Goal: Complete application form

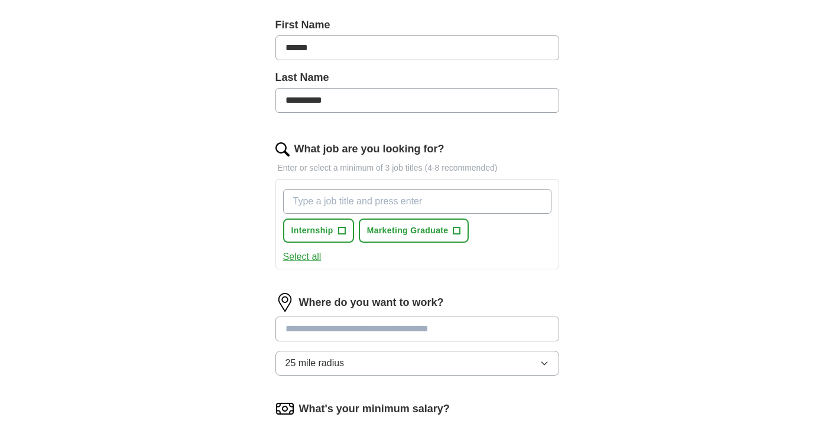
scroll to position [367, 0]
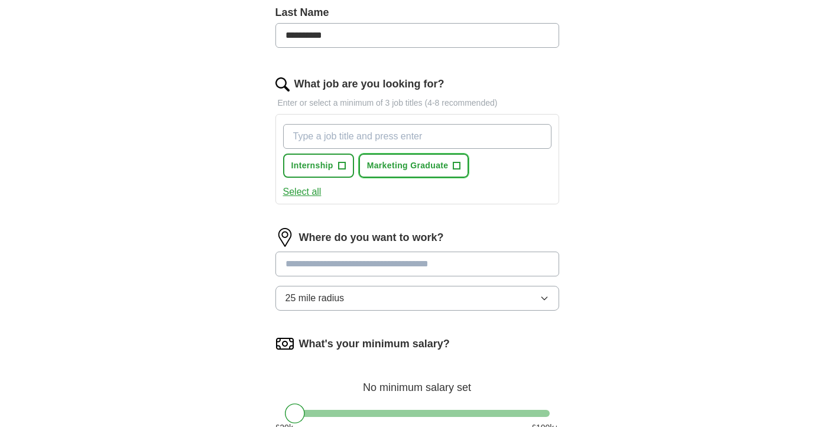
click at [425, 168] on span "Marketing Graduate" at bounding box center [408, 166] width 82 height 12
click at [325, 174] on button "Internship +" at bounding box center [318, 166] width 71 height 24
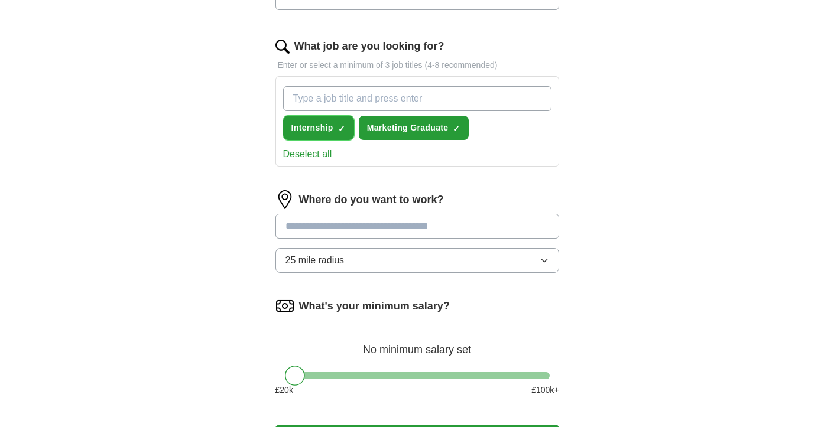
scroll to position [408, 0]
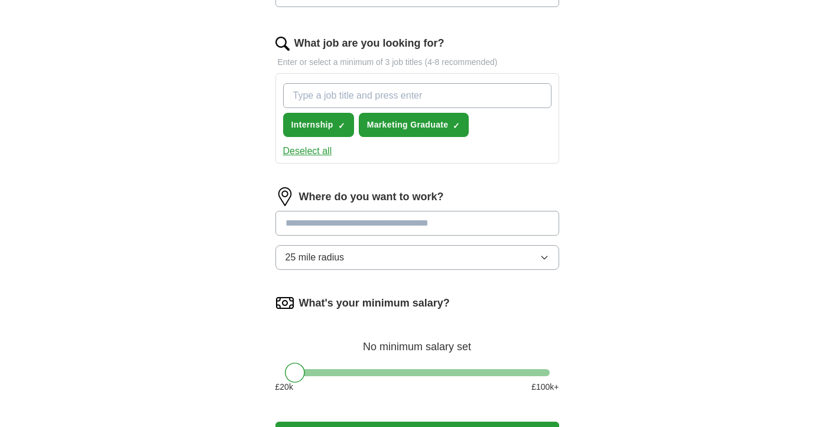
click at [378, 235] on input at bounding box center [417, 223] width 284 height 25
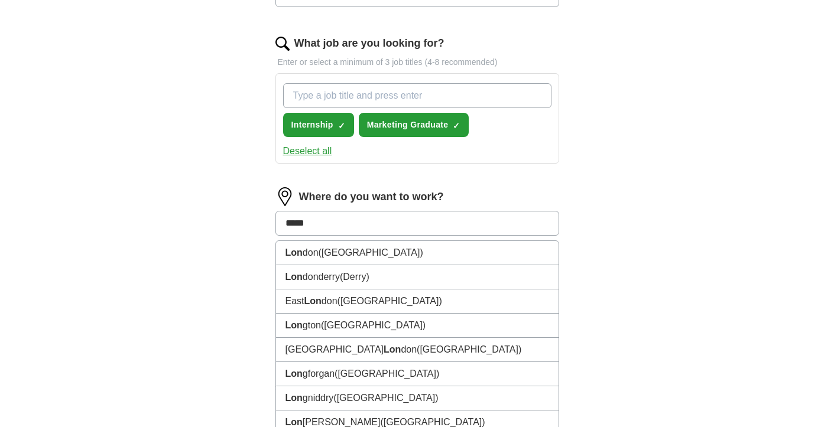
type input "******"
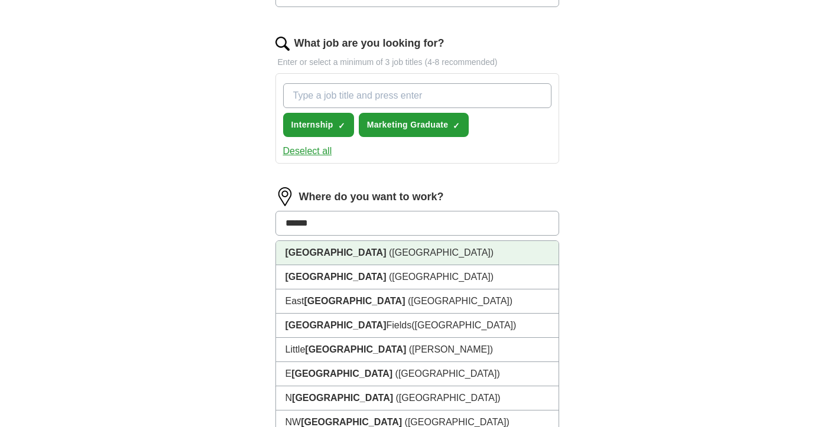
click at [382, 259] on li "[GEOGRAPHIC_DATA] ([GEOGRAPHIC_DATA])" at bounding box center [417, 253] width 282 height 24
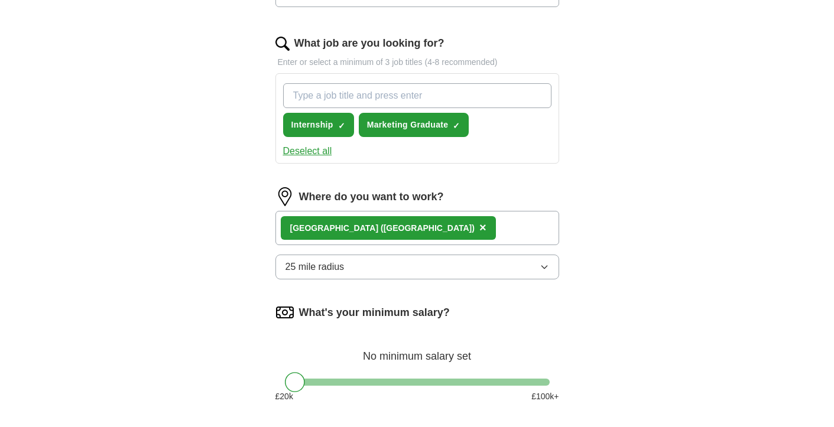
click at [377, 270] on button "25 mile radius" at bounding box center [417, 267] width 284 height 25
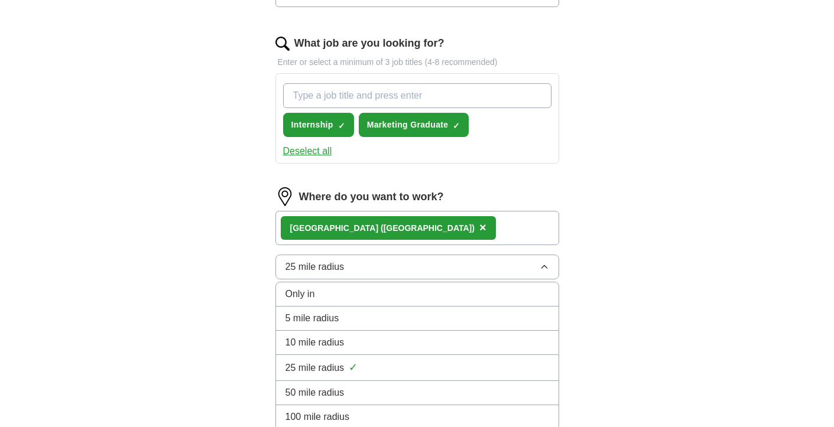
click at [346, 318] on div "5 mile radius" at bounding box center [416, 318] width 263 height 14
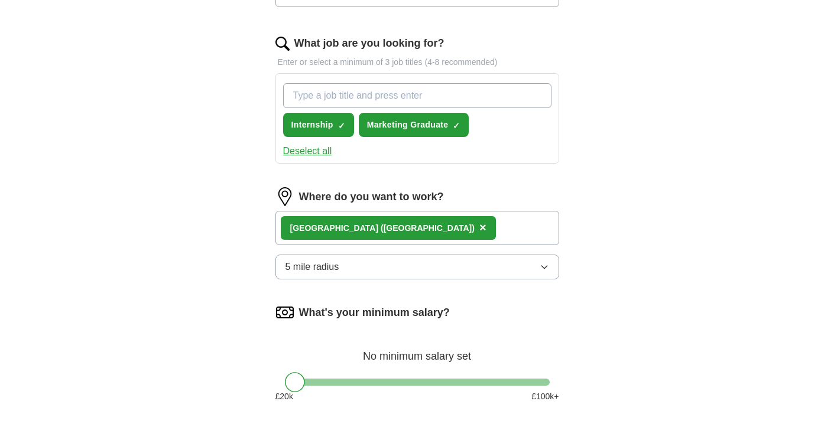
click at [358, 274] on button "5 mile radius" at bounding box center [417, 267] width 284 height 25
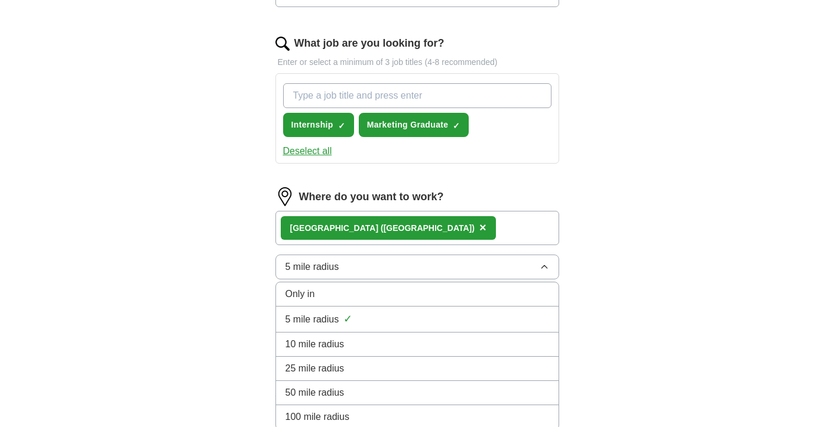
click at [338, 295] on div "Only in" at bounding box center [416, 294] width 263 height 14
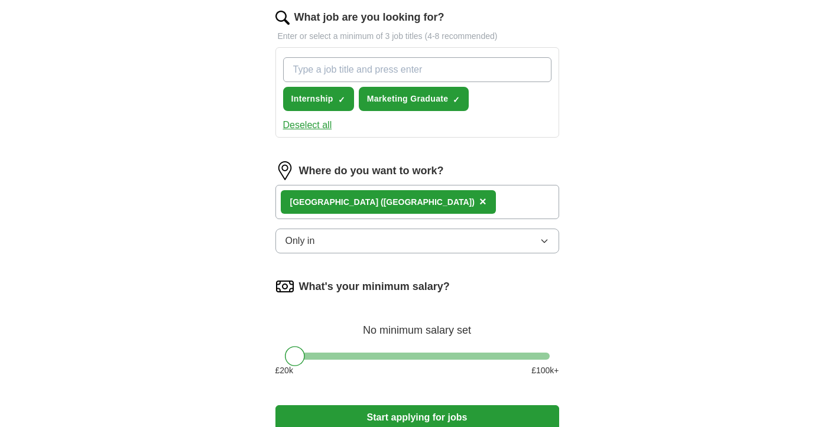
scroll to position [469, 0]
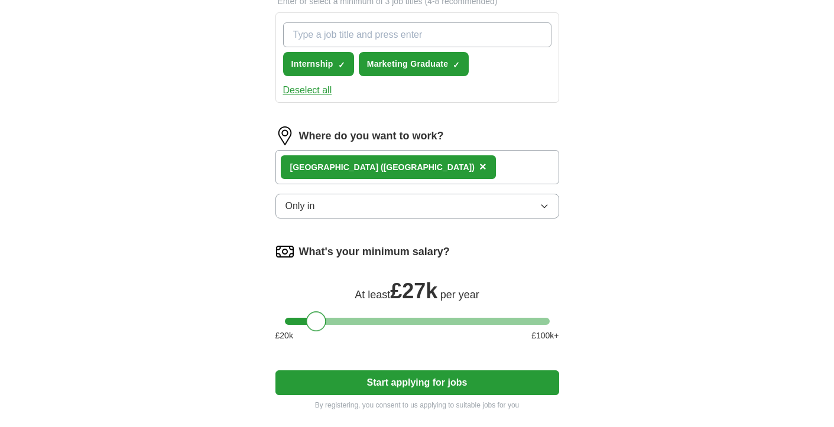
drag, startPoint x: 295, startPoint y: 321, endPoint x: 316, endPoint y: 328, distance: 21.9
click at [316, 328] on div at bounding box center [316, 321] width 20 height 20
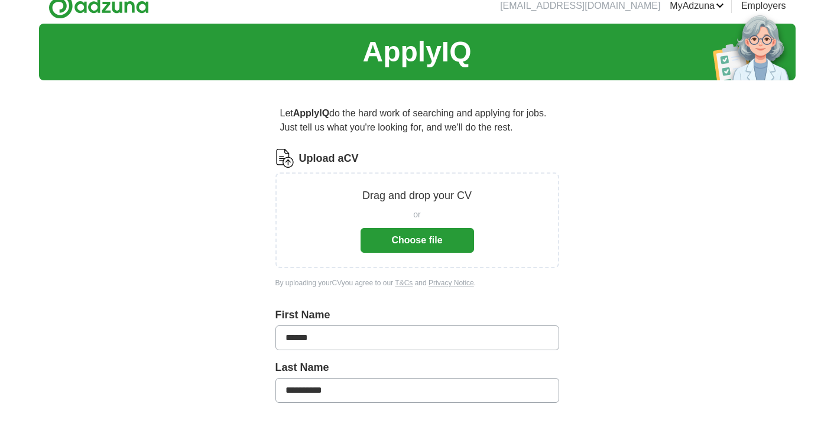
scroll to position [13, 0]
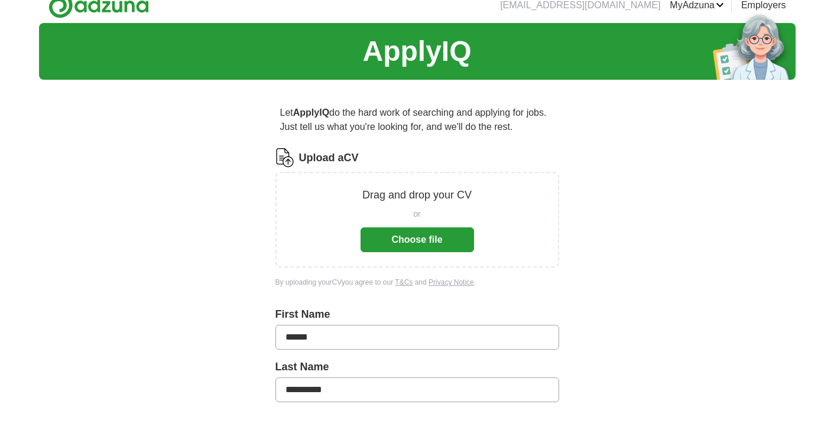
click at [417, 245] on button "Choose file" at bounding box center [416, 239] width 113 height 25
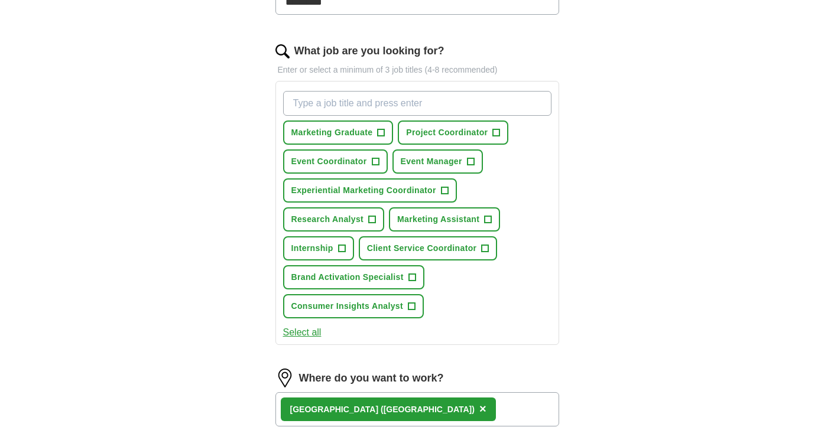
scroll to position [370, 0]
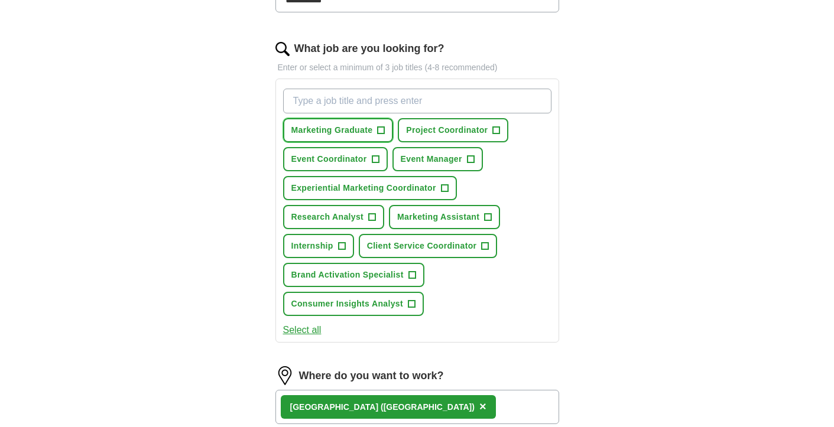
click at [362, 124] on span "Marketing Graduate" at bounding box center [332, 130] width 82 height 12
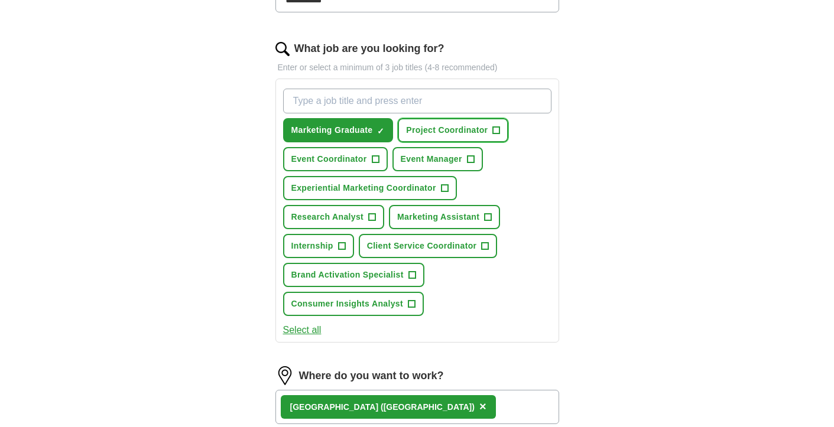
click at [419, 124] on span "Project Coordinator" at bounding box center [447, 130] width 82 height 12
click at [359, 153] on span "Event Coordinator" at bounding box center [329, 159] width 76 height 12
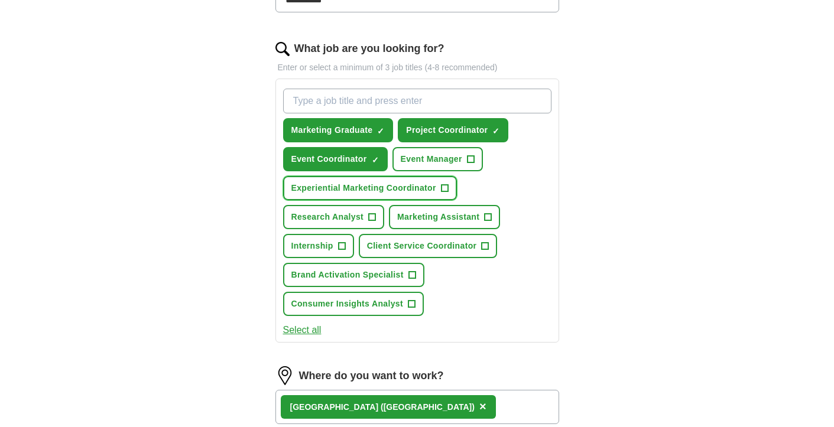
click at [365, 182] on span "Experiential Marketing Coordinator" at bounding box center [363, 188] width 145 height 12
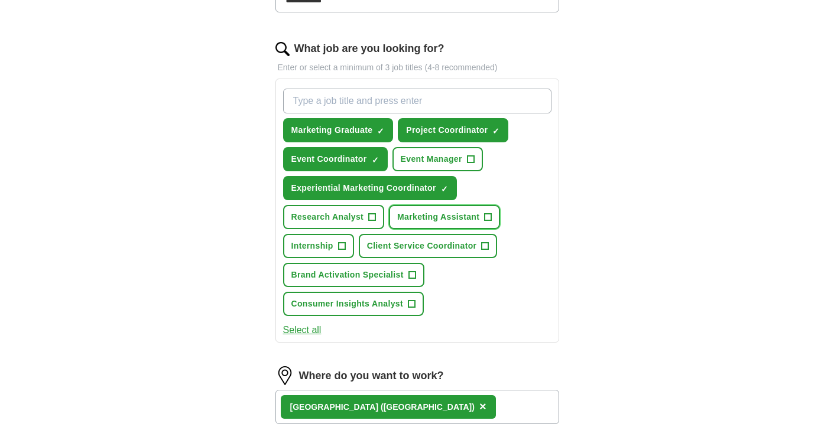
click at [411, 211] on span "Marketing Assistant" at bounding box center [438, 217] width 82 height 12
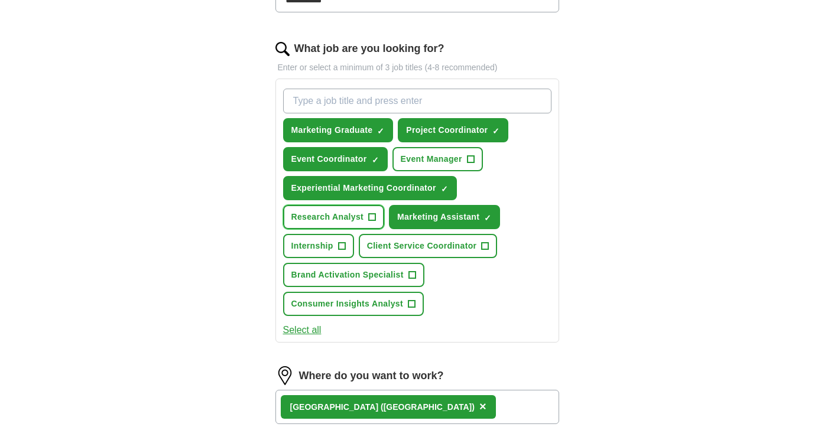
click at [356, 212] on button "Research Analyst +" at bounding box center [334, 217] width 102 height 24
click at [331, 240] on span "Internship" at bounding box center [312, 246] width 42 height 12
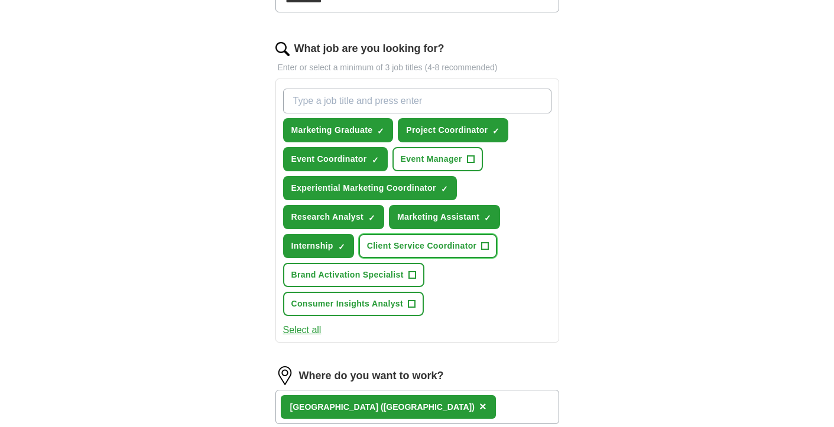
click at [376, 240] on span "Client Service Coordinator" at bounding box center [422, 246] width 110 height 12
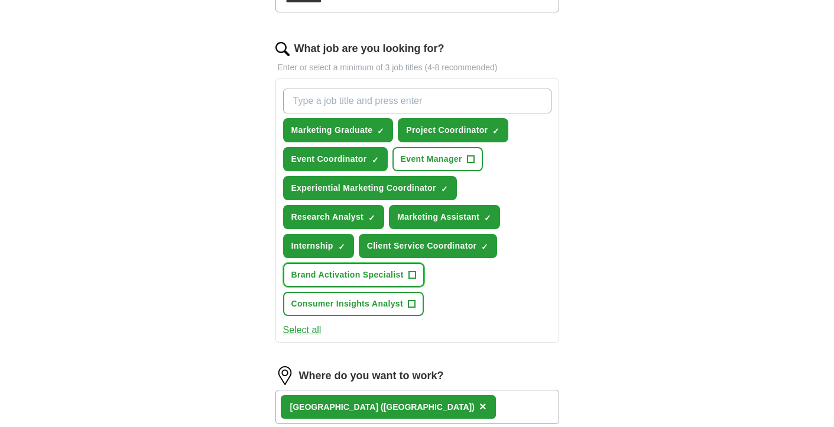
click at [346, 269] on span "Brand Activation Specialist" at bounding box center [347, 275] width 112 height 12
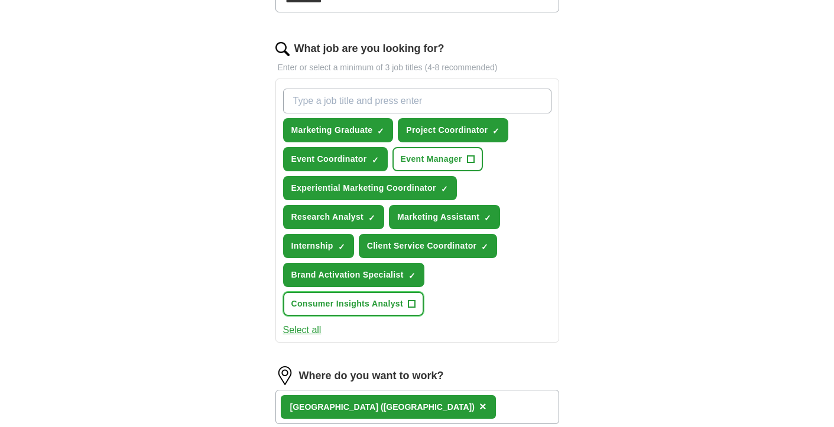
click at [346, 298] on span "Consumer Insights Analyst" at bounding box center [347, 304] width 112 height 12
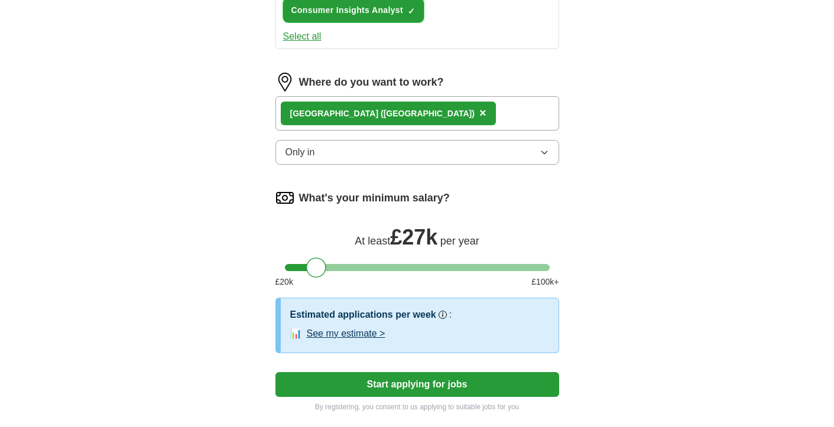
scroll to position [775, 0]
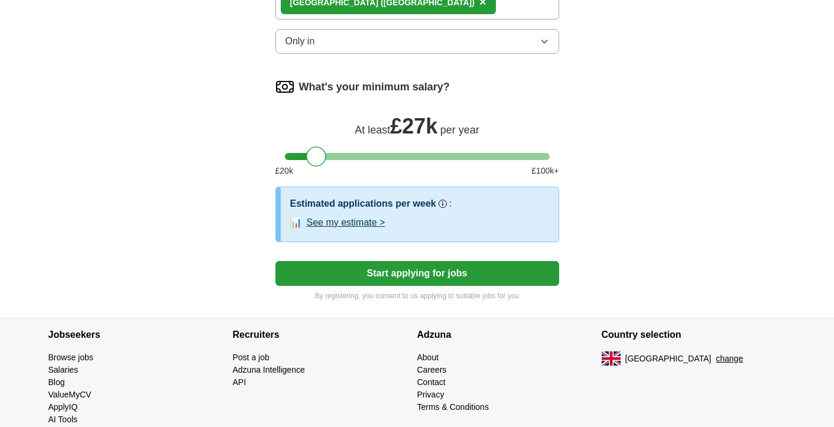
click at [375, 263] on button "Start applying for jobs" at bounding box center [417, 273] width 284 height 25
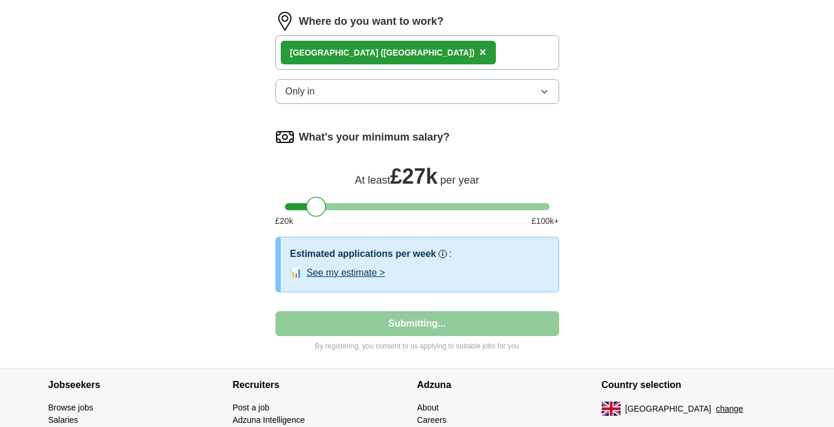
select select "**"
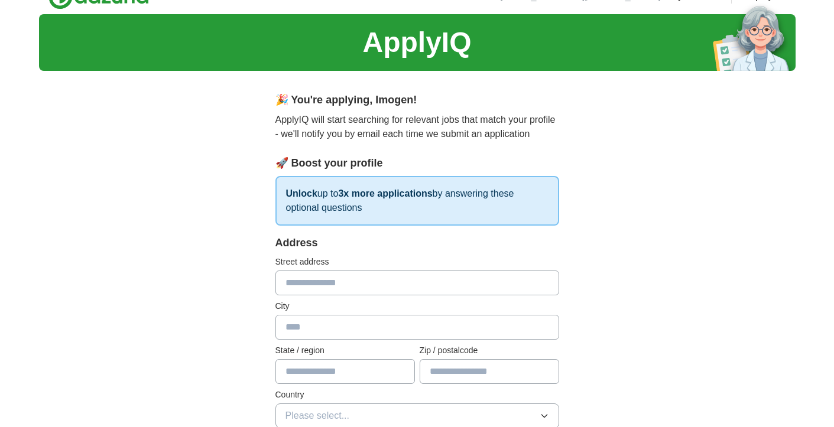
scroll to position [28, 0]
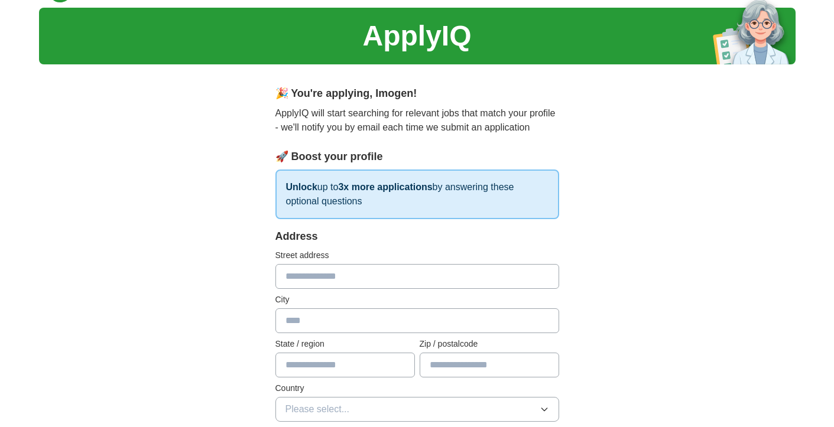
click at [347, 276] on input "text" at bounding box center [417, 276] width 284 height 25
type input "**********"
type input "********"
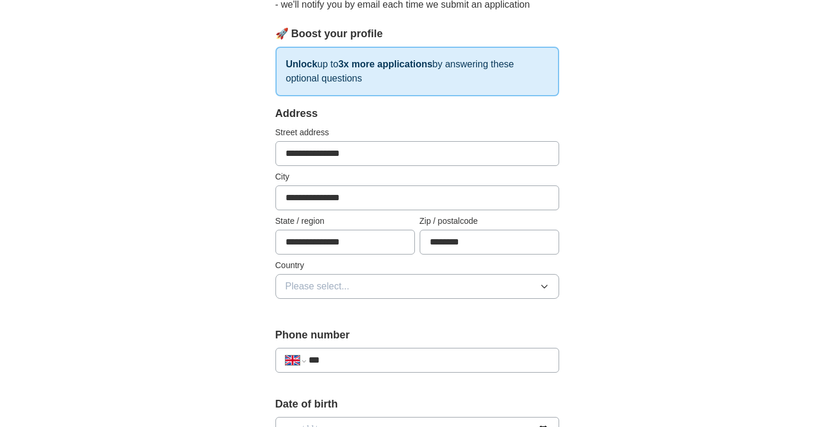
scroll to position [176, 0]
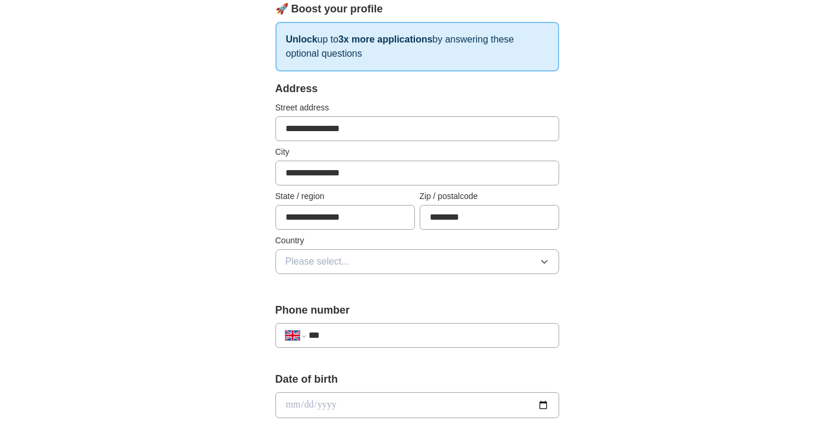
click at [326, 271] on button "Please select..." at bounding box center [417, 261] width 284 height 25
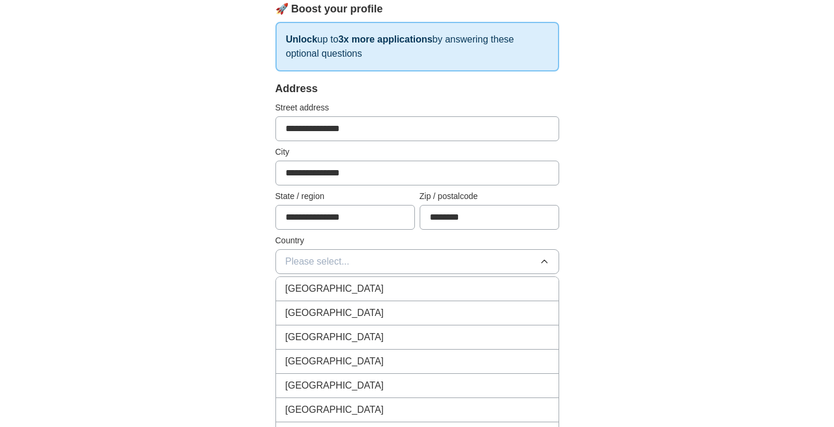
click at [324, 291] on span "[GEOGRAPHIC_DATA]" at bounding box center [334, 289] width 99 height 14
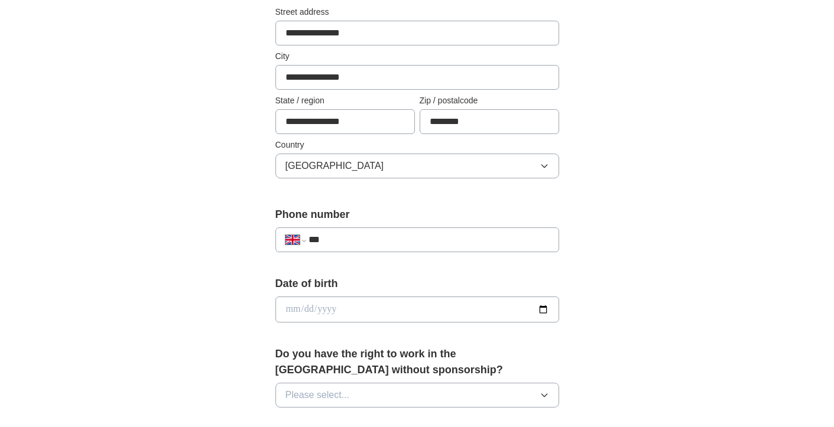
scroll to position [308, 0]
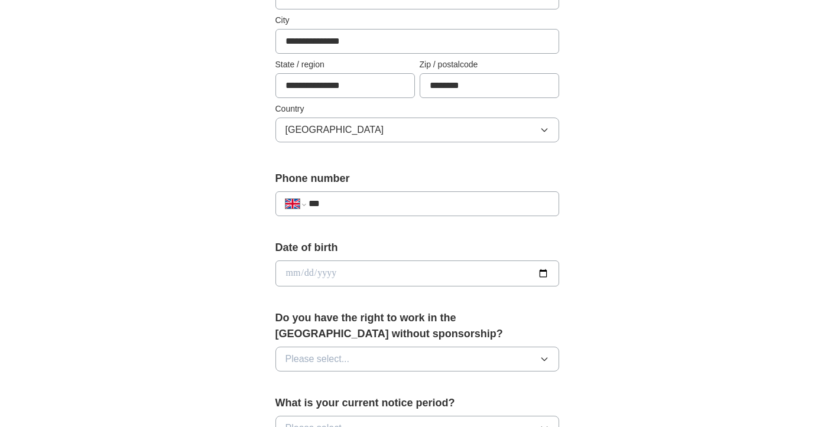
click at [366, 197] on input "***" at bounding box center [428, 204] width 240 height 14
type input "**********"
click at [376, 268] on input "date" at bounding box center [417, 274] width 284 height 26
type input "**********"
click at [379, 331] on label "Do you have the right to work in the [GEOGRAPHIC_DATA] without sponsorship?" at bounding box center [417, 326] width 284 height 32
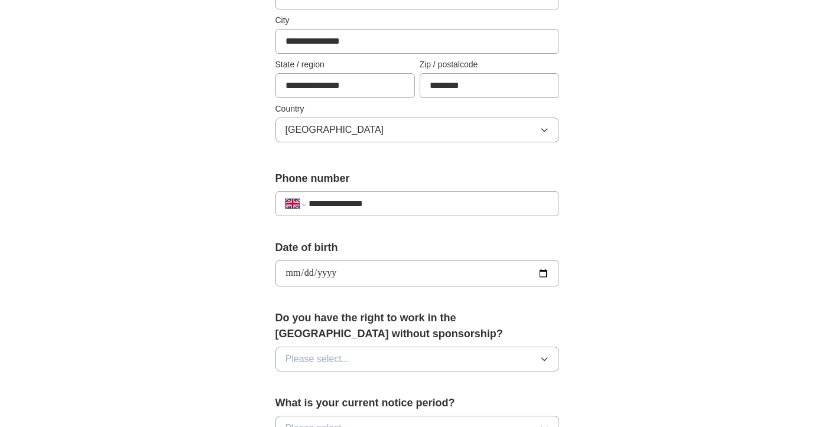
click at [341, 375] on div "Do you have the right to work in the [GEOGRAPHIC_DATA] without sponsorship? Ple…" at bounding box center [417, 345] width 284 height 71
click at [340, 363] on span "Please select..." at bounding box center [317, 359] width 64 height 14
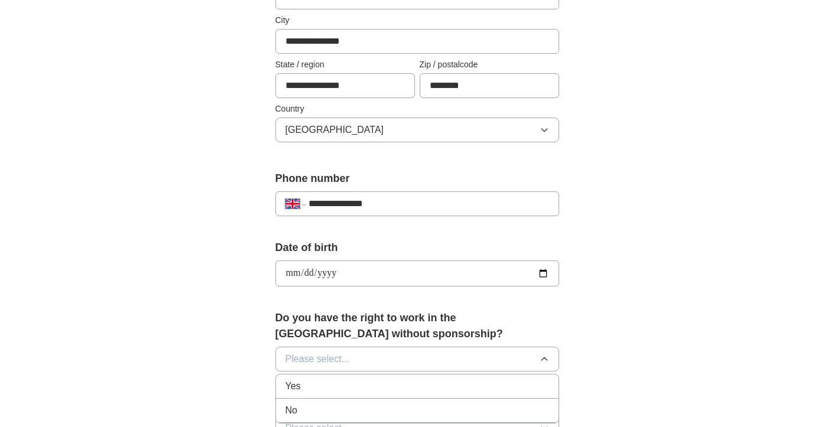
click at [335, 405] on div "No" at bounding box center [416, 411] width 263 height 14
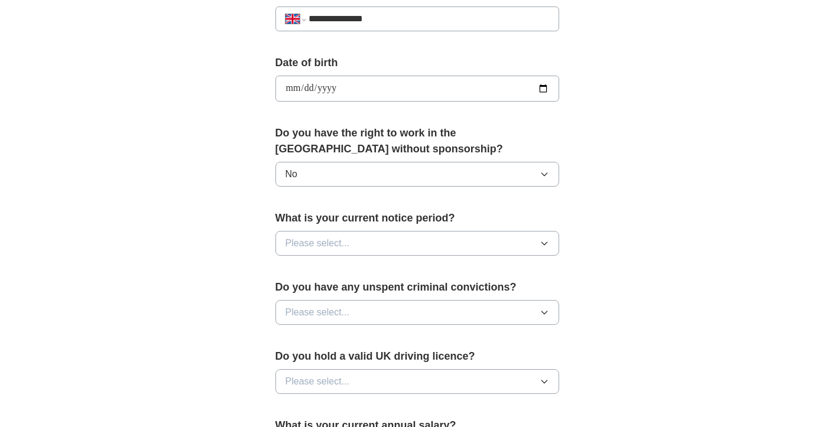
scroll to position [495, 0]
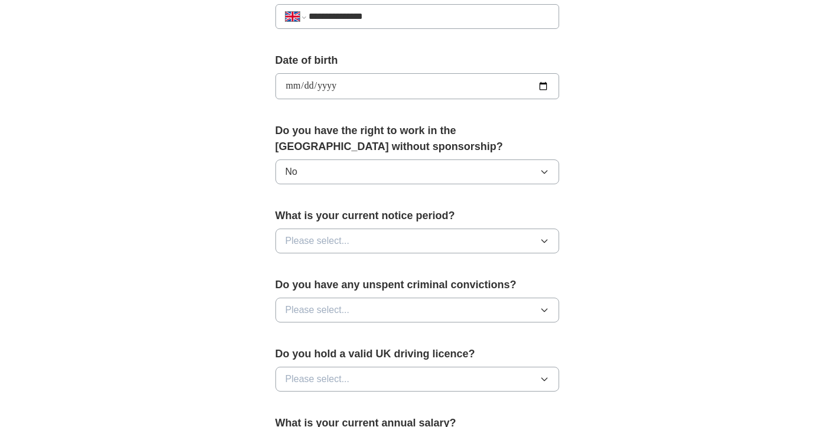
click at [349, 173] on button "No" at bounding box center [417, 172] width 284 height 25
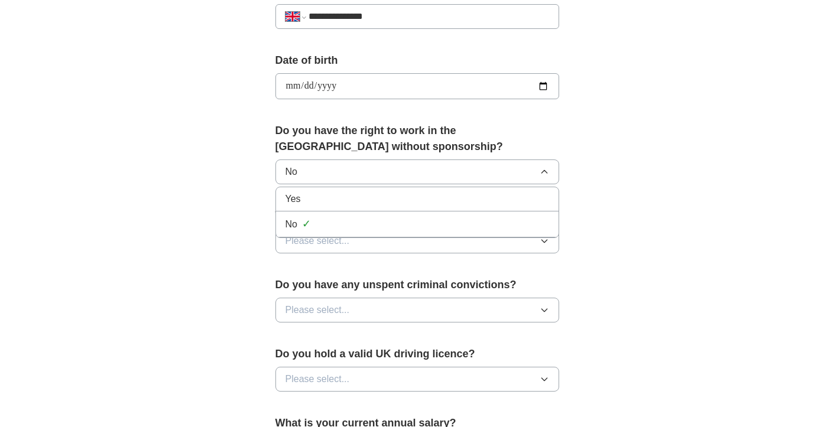
click at [340, 194] on div "Yes" at bounding box center [416, 199] width 263 height 14
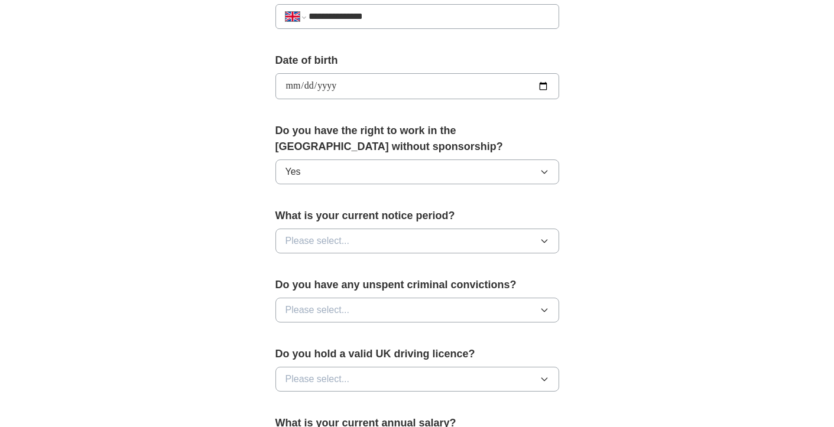
click at [363, 240] on button "Please select..." at bounding box center [417, 241] width 284 height 25
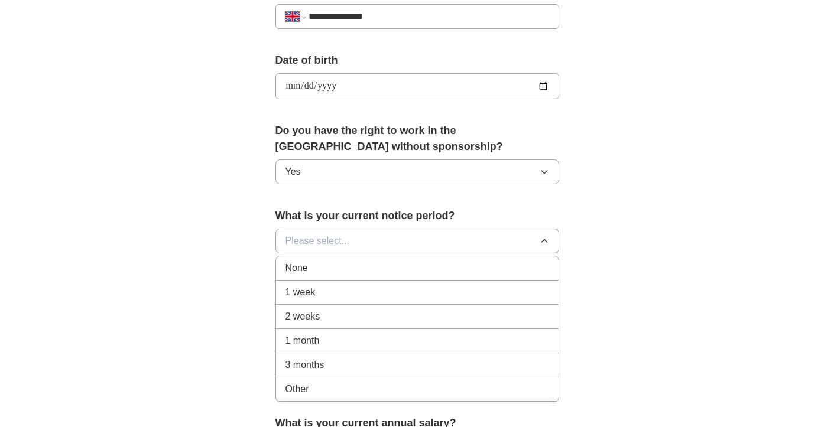
click at [353, 272] on div "None" at bounding box center [416, 268] width 263 height 14
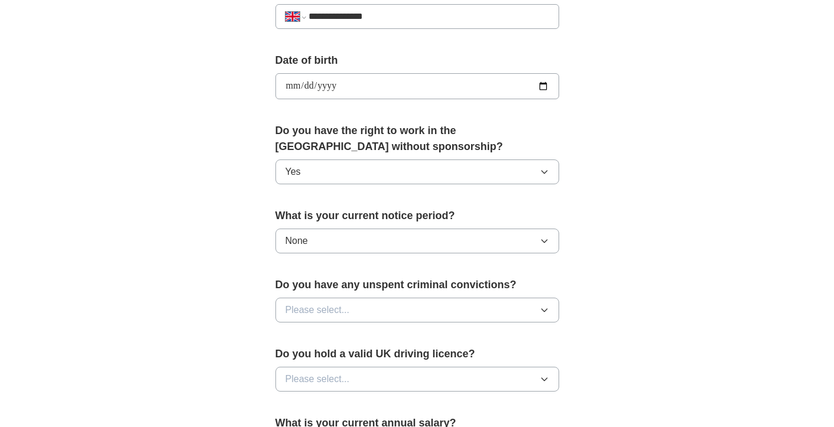
click at [333, 320] on button "Please select..." at bounding box center [417, 310] width 284 height 25
click at [318, 356] on div "No" at bounding box center [416, 361] width 263 height 14
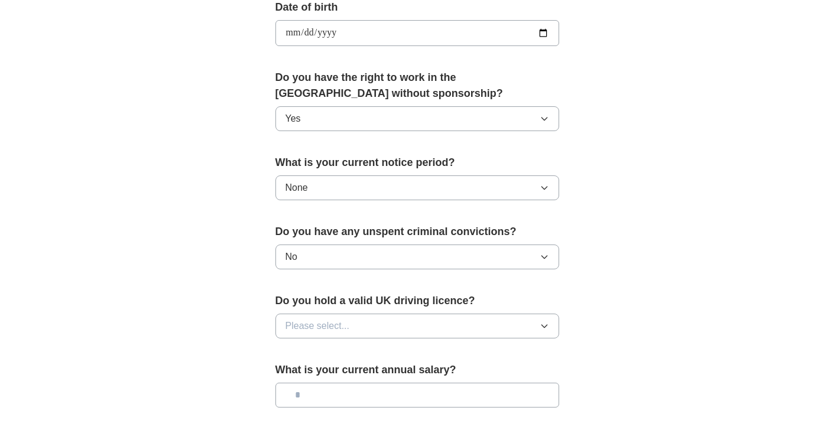
scroll to position [558, 0]
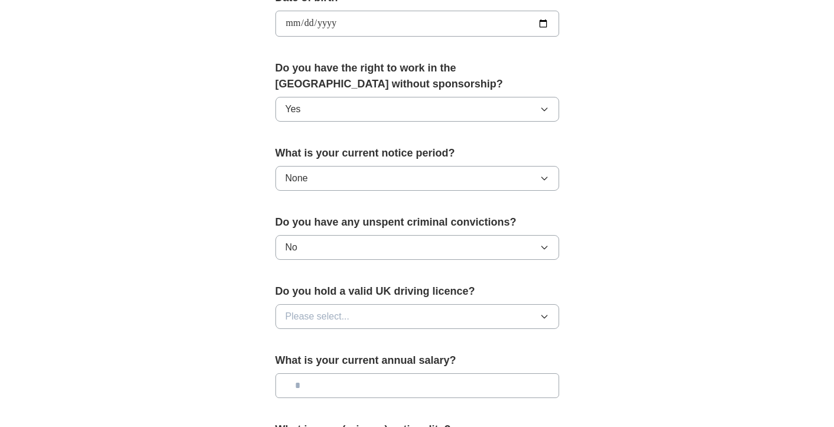
click at [331, 326] on button "Please select..." at bounding box center [417, 316] width 284 height 25
click at [317, 349] on div "Yes" at bounding box center [416, 344] width 263 height 14
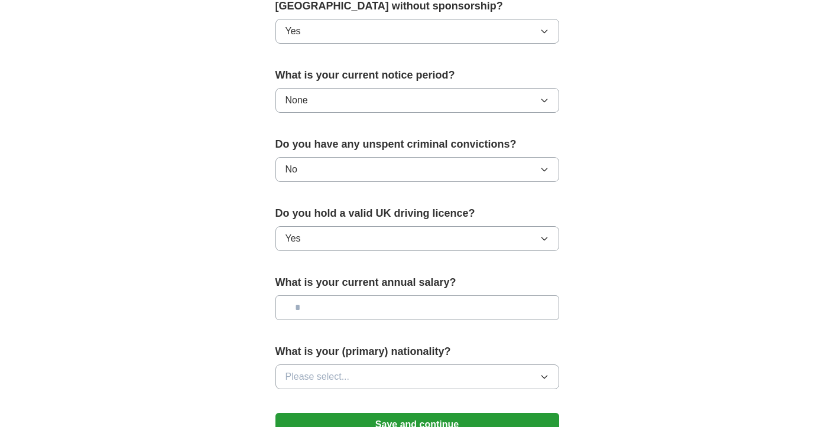
click at [321, 316] on input "text" at bounding box center [417, 307] width 284 height 25
type input "*******"
click at [363, 389] on button "Please select..." at bounding box center [417, 377] width 284 height 25
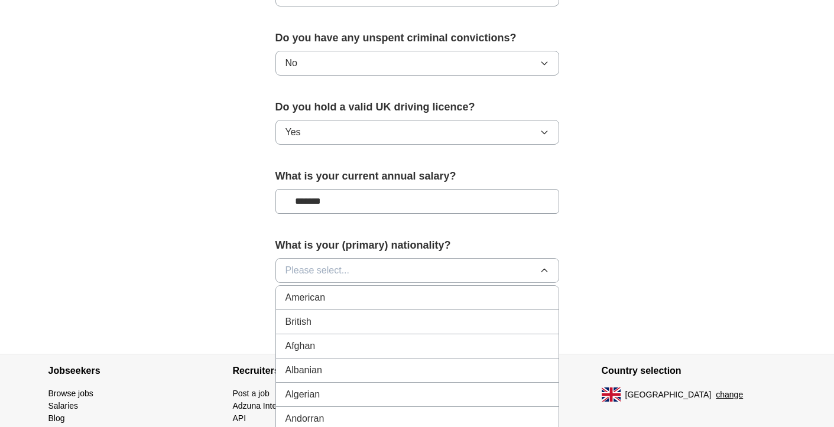
scroll to position [764, 0]
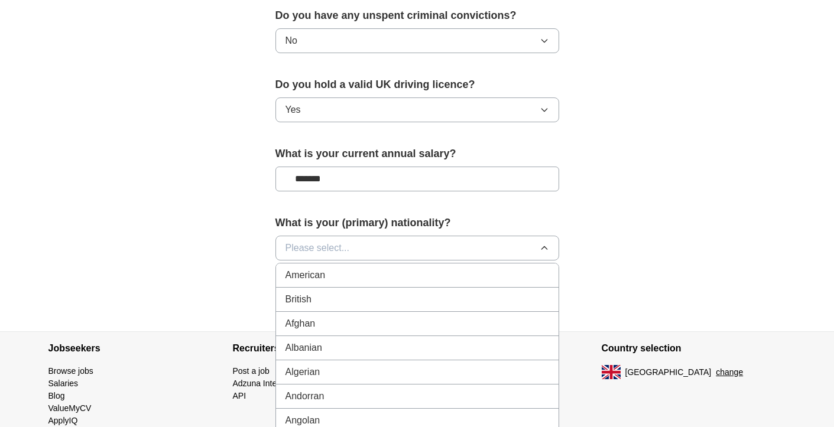
click at [356, 296] on div "British" at bounding box center [416, 299] width 263 height 14
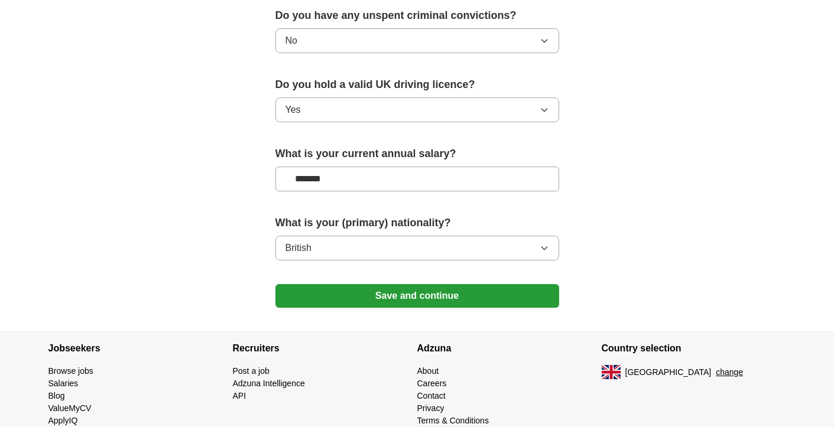
click at [374, 305] on button "Save and continue" at bounding box center [417, 296] width 284 height 24
